Goal: Task Accomplishment & Management: Use online tool/utility

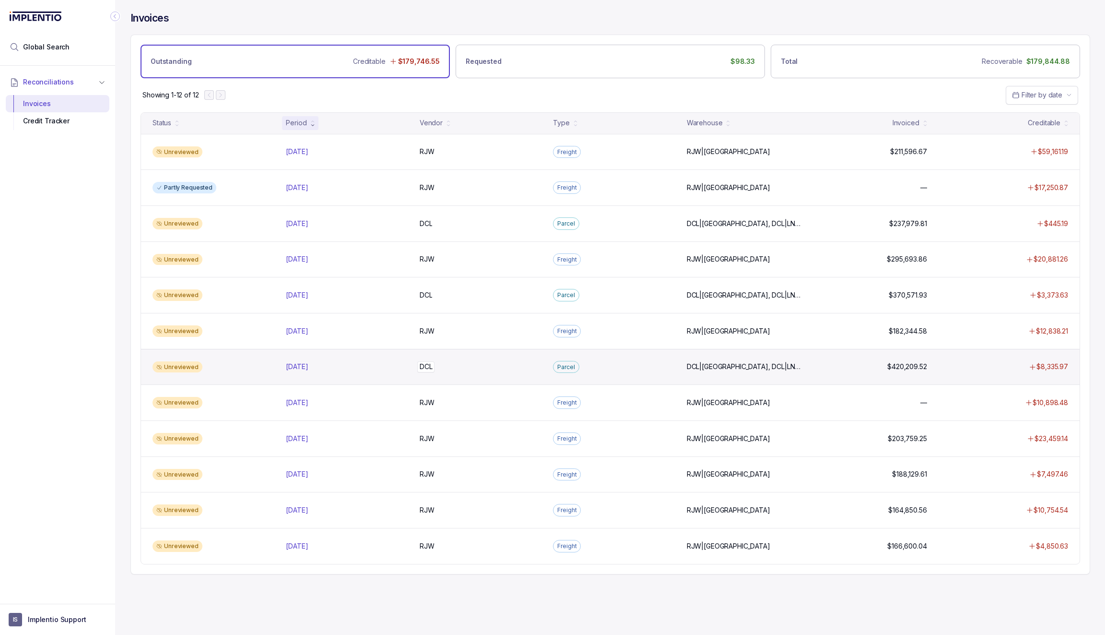
click at [520, 362] on div "DCL DCL" at bounding box center [481, 367] width 122 height 10
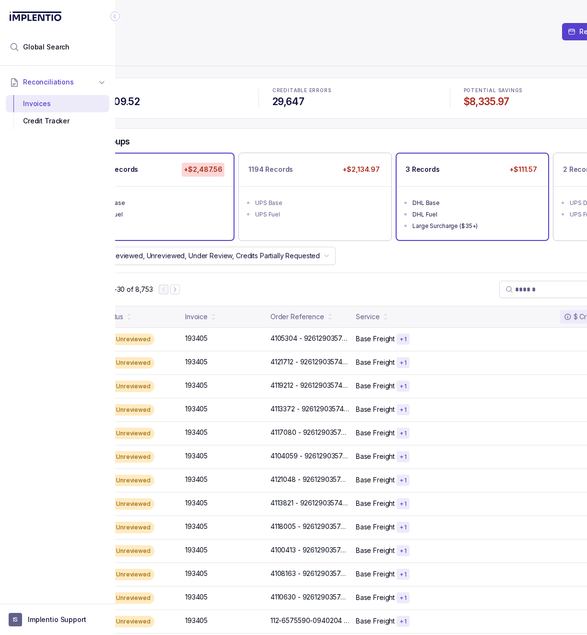
scroll to position [0, 118]
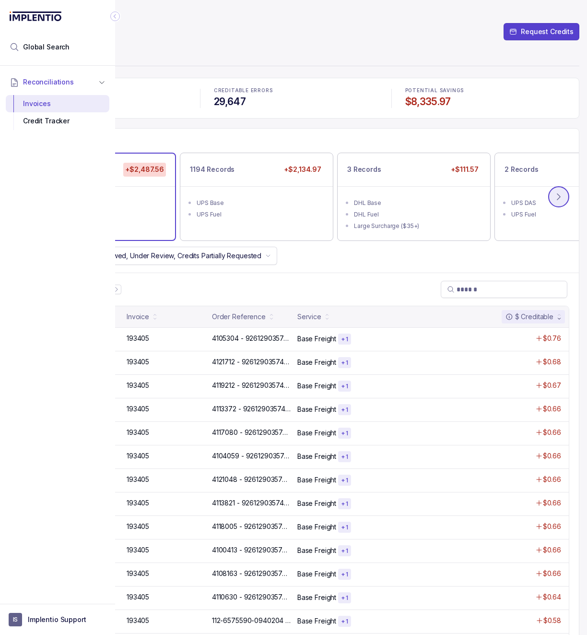
click at [557, 199] on icon at bounding box center [559, 197] width 10 height 10
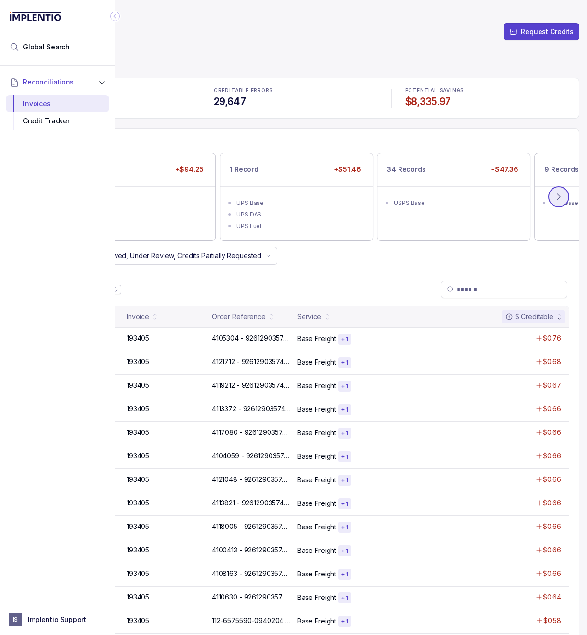
click at [557, 197] on icon at bounding box center [559, 197] width 10 height 10
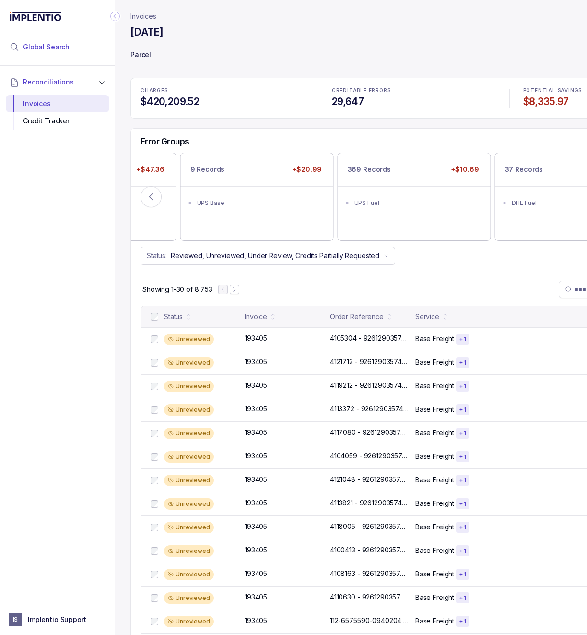
click at [61, 50] on span "Global Search" at bounding box center [46, 47] width 47 height 10
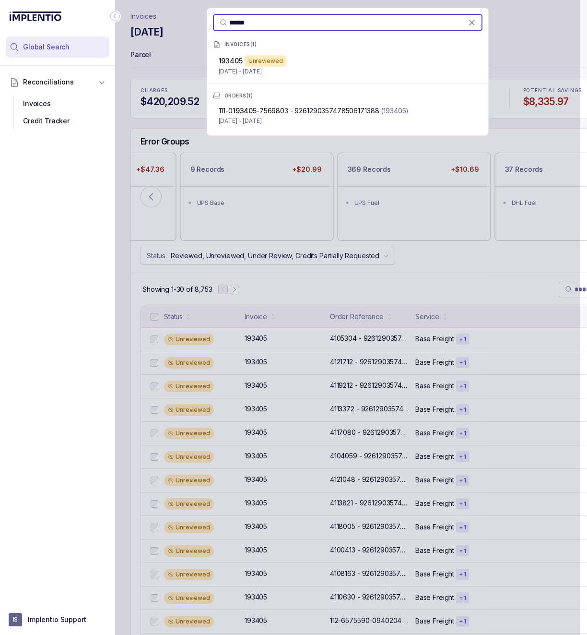
type input "******"
click at [275, 39] on div "****** INVOICES ( 1 ) 193405 Unreviewed [DATE] - [DATE] ORDERS ( 1 ) 111-0 1934…" at bounding box center [348, 72] width 282 height 128
click at [281, 63] on div "Unreviewed" at bounding box center [266, 61] width 42 height 12
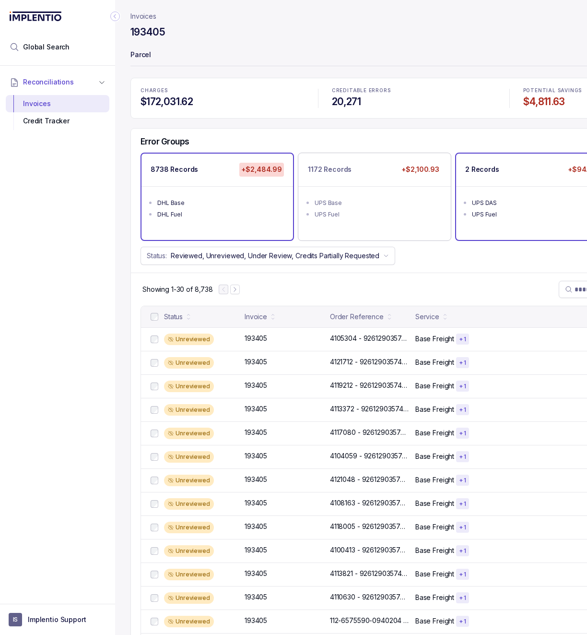
scroll to position [0, 118]
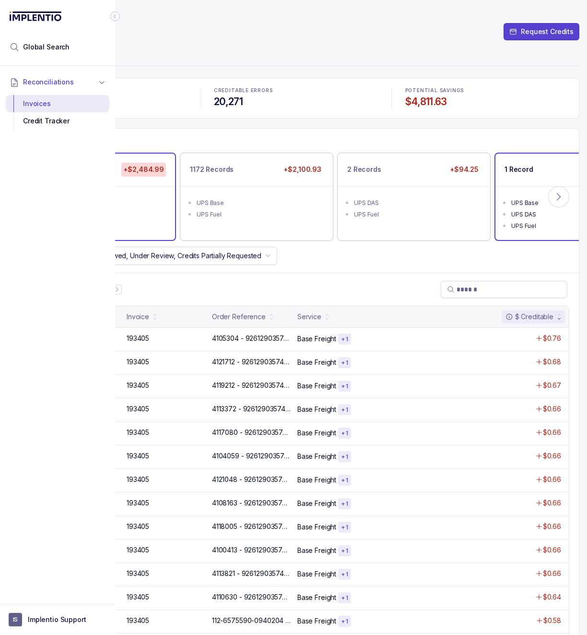
click at [568, 190] on ul "UPS Base UPS DAS UPS Fuel" at bounding box center [572, 213] width 152 height 54
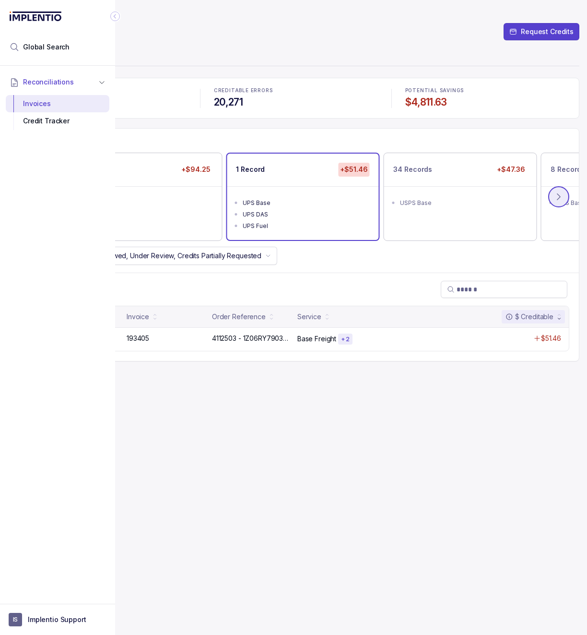
click at [567, 190] on button at bounding box center [558, 196] width 21 height 21
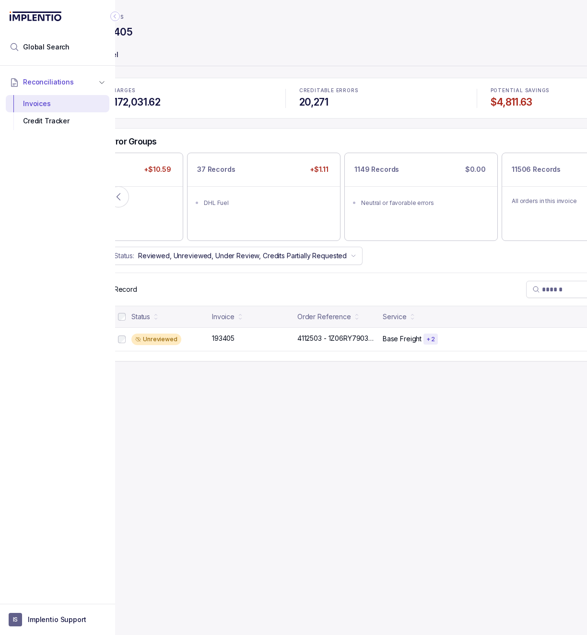
scroll to position [0, 0]
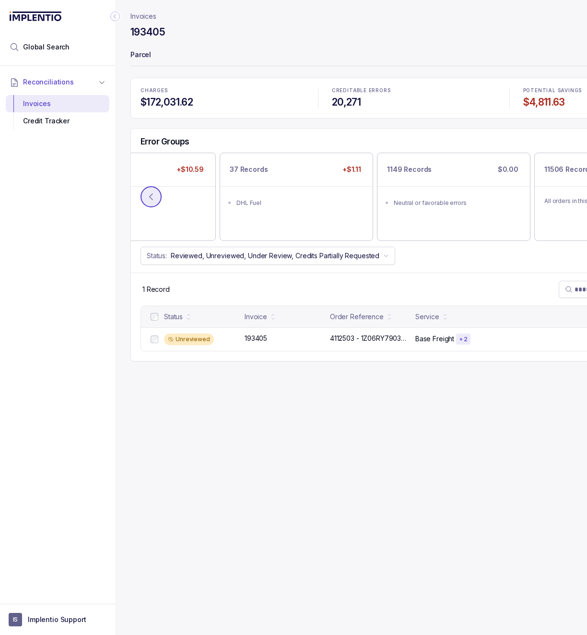
click at [153, 190] on button at bounding box center [151, 196] width 21 height 21
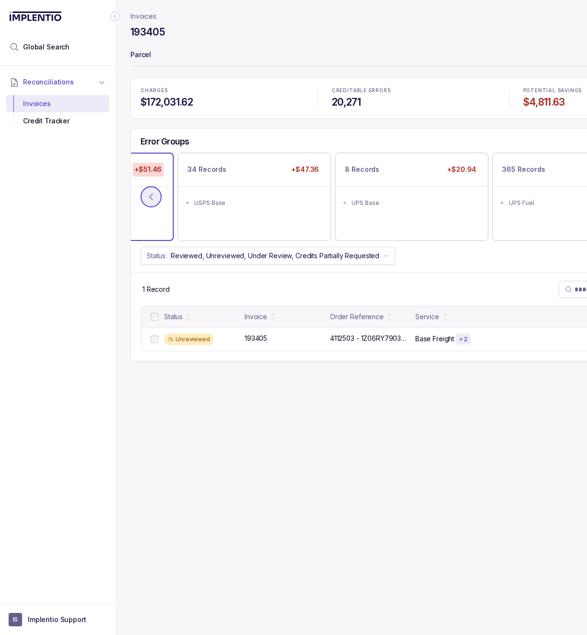
click at [153, 190] on button at bounding box center [151, 196] width 21 height 21
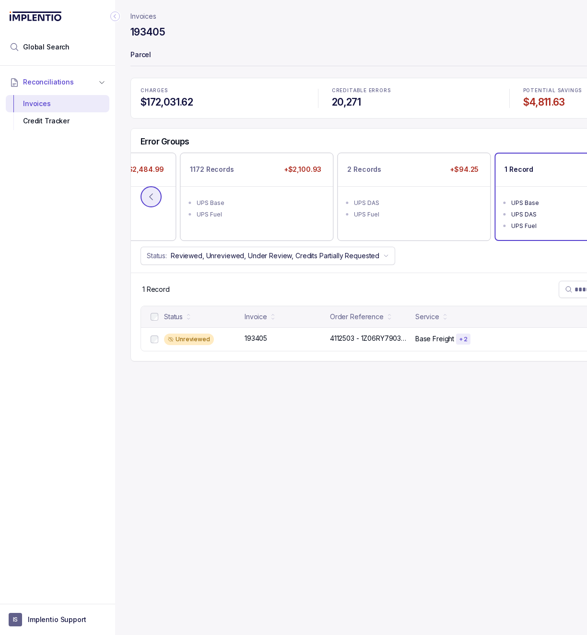
click at [145, 194] on button at bounding box center [151, 196] width 21 height 21
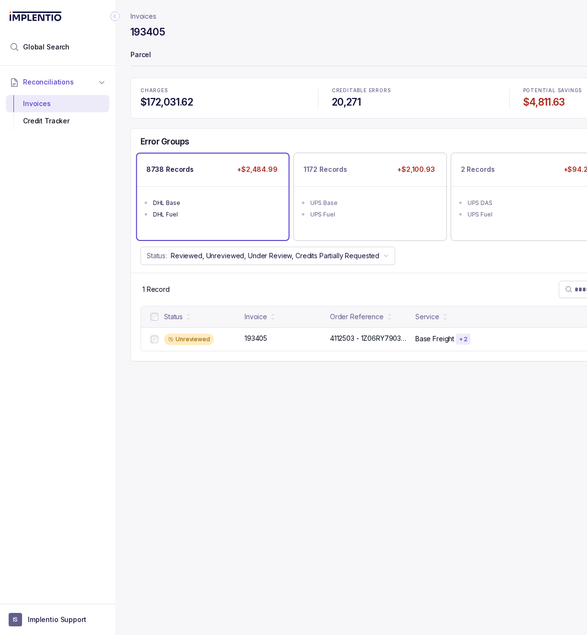
click at [192, 213] on div "DHL Fuel" at bounding box center [216, 215] width 126 height 10
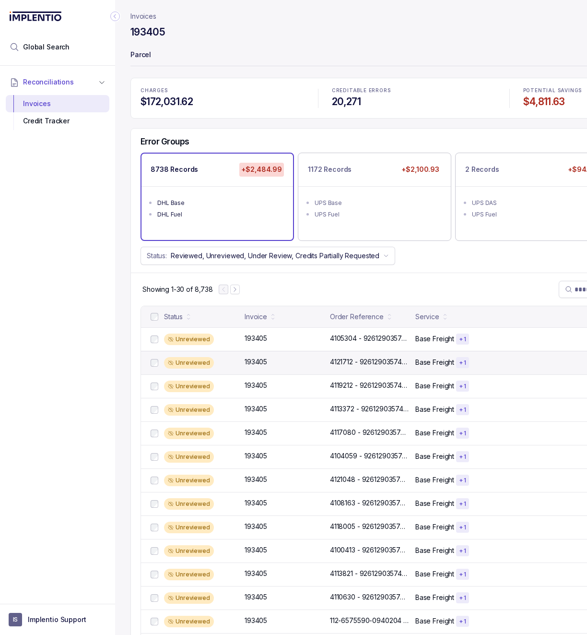
click at [363, 351] on div "Unreviewed 193405 193405 4121712 - 9261290357478506700250 4121712 - 92612903574…" at bounding box center [414, 363] width 546 height 24
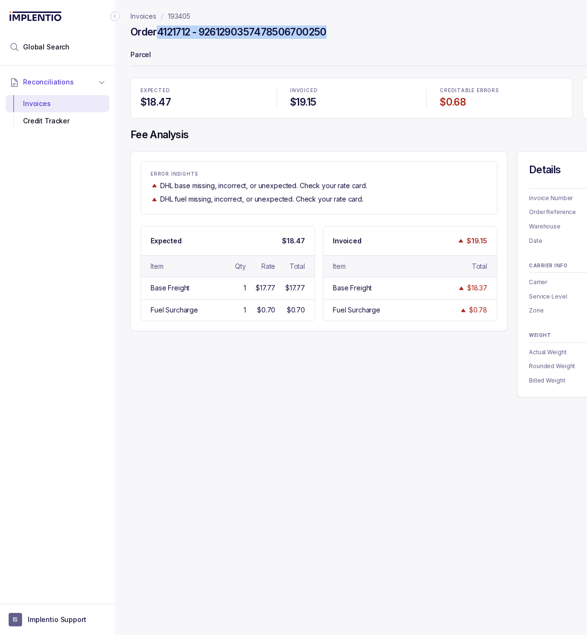
drag, startPoint x: 161, startPoint y: 30, endPoint x: 348, endPoint y: 32, distance: 187.6
click at [348, 32] on div "Order 4121712 - 9261290357478506700250" at bounding box center [413, 33] width 567 height 17
copy h4 "4121712 - 9261290357478506700250"
